Goal: Submit feedback/report problem: Submit feedback/report problem

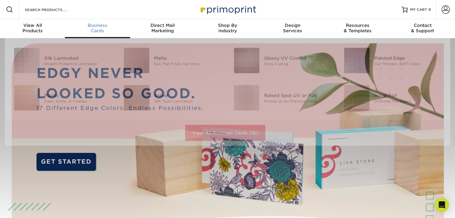
scroll to position [0, 0]
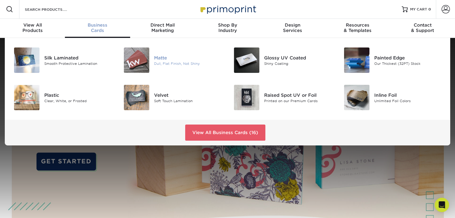
click at [134, 61] on img at bounding box center [136, 60] width 25 height 25
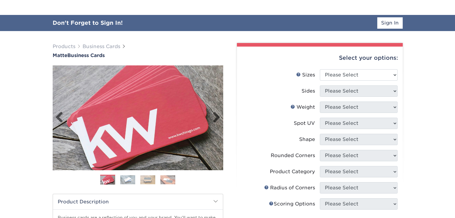
scroll to position [60, 0]
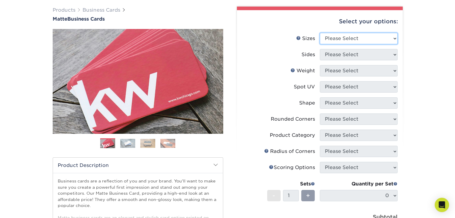
click at [365, 39] on select "Please Select 1.5" x 3.5" - Mini 1.75" x 3.5" - Mini 2" x 2" - Square 2" x 3" -…" at bounding box center [358, 38] width 78 height 11
click at [347, 42] on select "Please Select 1.5" x 3.5" - Mini 1.75" x 3.5" - Mini 2" x 2" - Square 2" x 3" -…" at bounding box center [358, 38] width 78 height 11
select select "2.00x3.50"
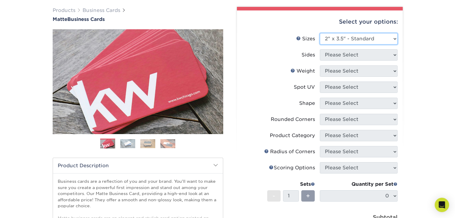
click at [319, 33] on select "Please Select 1.5" x 3.5" - Mini 1.75" x 3.5" - Mini 2" x 2" - Square 2" x 3" -…" at bounding box center [358, 38] width 78 height 11
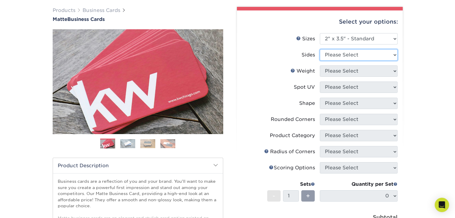
click at [348, 56] on select "Please Select Print Both Sides Print Front Only" at bounding box center [358, 54] width 78 height 11
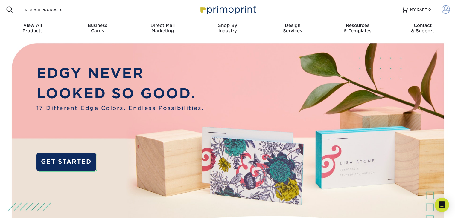
type input "[PERSON_NAME][EMAIL_ADDRESS][DOMAIN_NAME]"
click at [446, 13] on span at bounding box center [445, 9] width 8 height 8
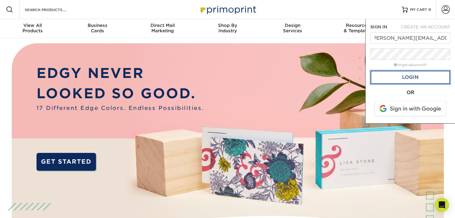
click at [420, 77] on link "Login" at bounding box center [410, 78] width 80 height 14
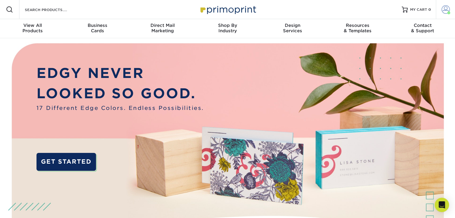
click at [444, 11] on span at bounding box center [445, 9] width 8 height 8
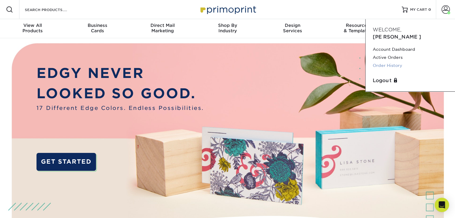
click at [388, 62] on link "Order History" at bounding box center [409, 66] width 75 height 8
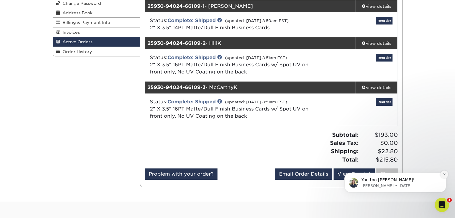
click at [444, 176] on icon "Dismiss notification" at bounding box center [443, 174] width 3 height 3
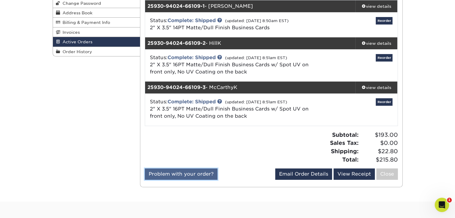
click at [184, 175] on link "Problem with your order?" at bounding box center [181, 174] width 73 height 11
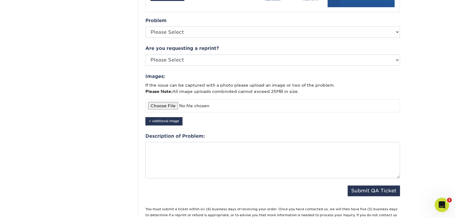
scroll to position [179, 0]
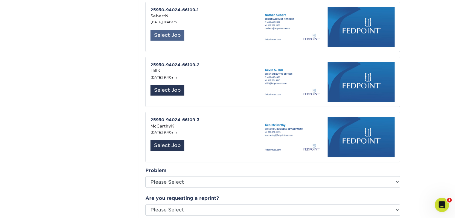
click at [168, 30] on div "Select Job" at bounding box center [167, 35] width 34 height 11
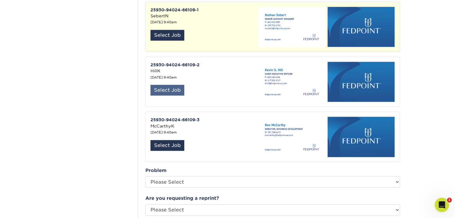
drag, startPoint x: 170, startPoint y: 85, endPoint x: 172, endPoint y: 92, distance: 8.0
click at [170, 85] on div "Select Job" at bounding box center [167, 90] width 34 height 11
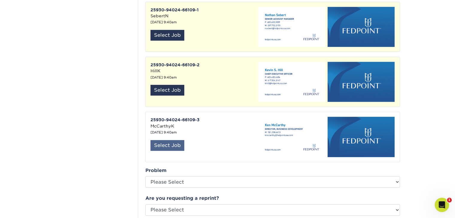
click at [168, 140] on div "Select Job" at bounding box center [167, 145] width 34 height 11
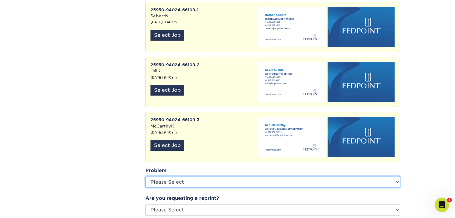
click at [182, 178] on select "Please Select Coating Missing Images Bindery Color Cutting Missing Hardware Shi…" at bounding box center [272, 181] width 254 height 11
select select "Color"
click at [145, 176] on select "Please Select Coating Missing Images Bindery Color Cutting Missing Hardware Shi…" at bounding box center [272, 181] width 254 height 11
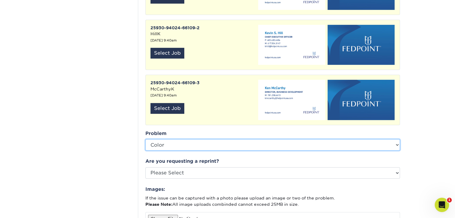
scroll to position [269, 0]
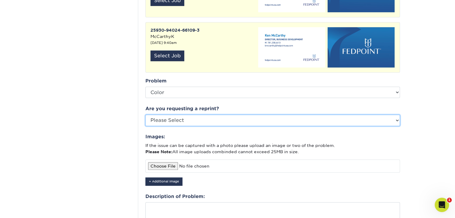
click at [176, 116] on select "Please Select Yes No Other" at bounding box center [272, 120] width 254 height 11
select select "other"
click at [145, 115] on select "Please Select Yes No Other" at bounding box center [272, 120] width 254 height 11
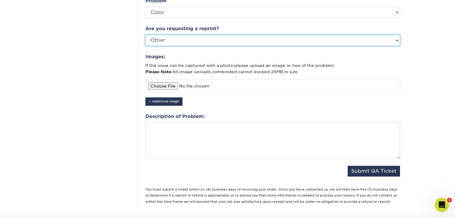
scroll to position [359, 0]
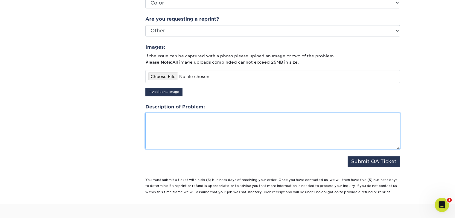
click at [174, 114] on textarea at bounding box center [272, 131] width 254 height 36
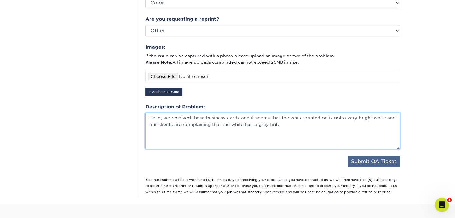
type textarea "Hello, we received these business cards and it seems that the white printed on …"
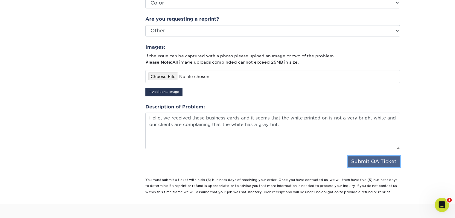
click at [375, 156] on button "Submit QA Ticket" at bounding box center [373, 161] width 52 height 11
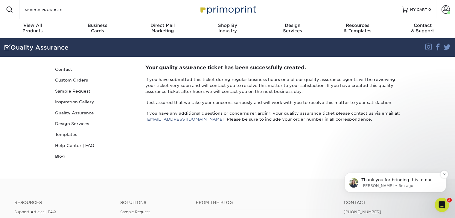
click at [393, 182] on span "Thank you for bringing this to our attention. We apologize for this issue and w…" at bounding box center [398, 207] width 75 height 58
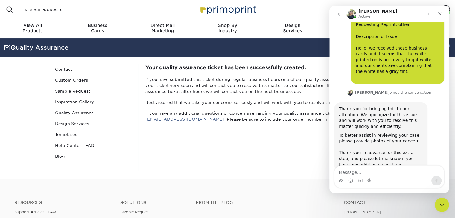
scroll to position [104, 0]
